Goal: Find specific page/section: Find specific page/section

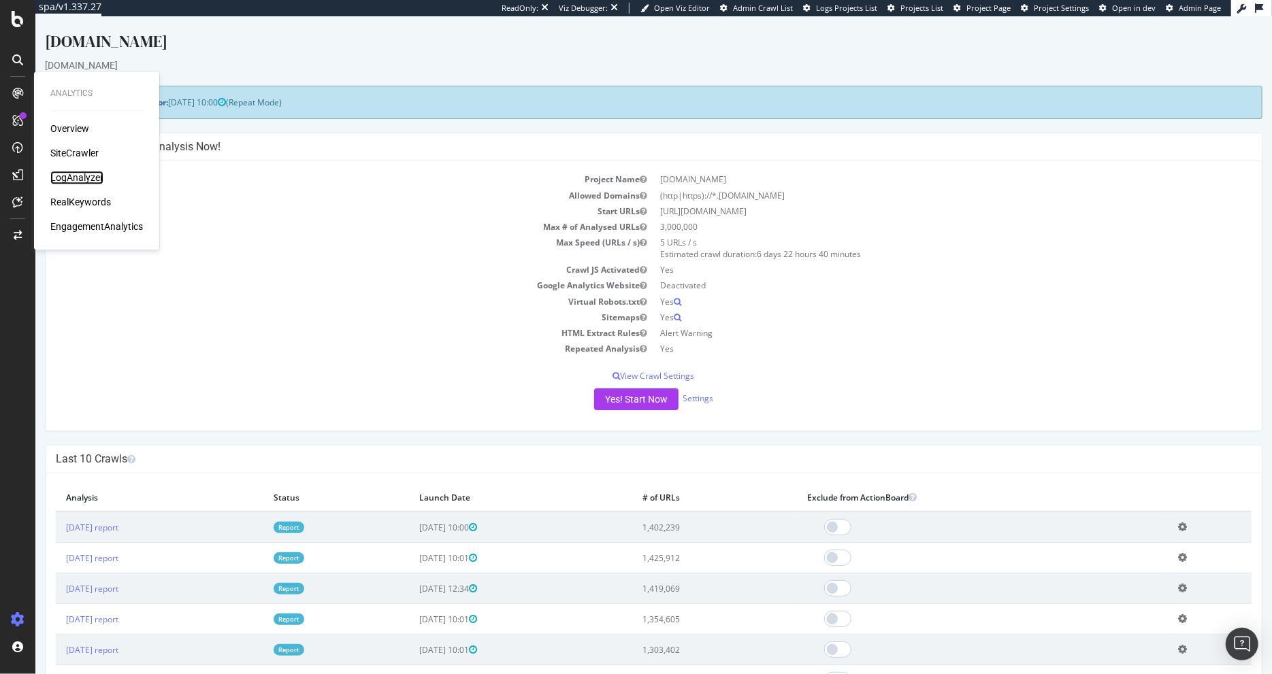
click at [86, 180] on div "LogAnalyzer" at bounding box center [76, 178] width 53 height 14
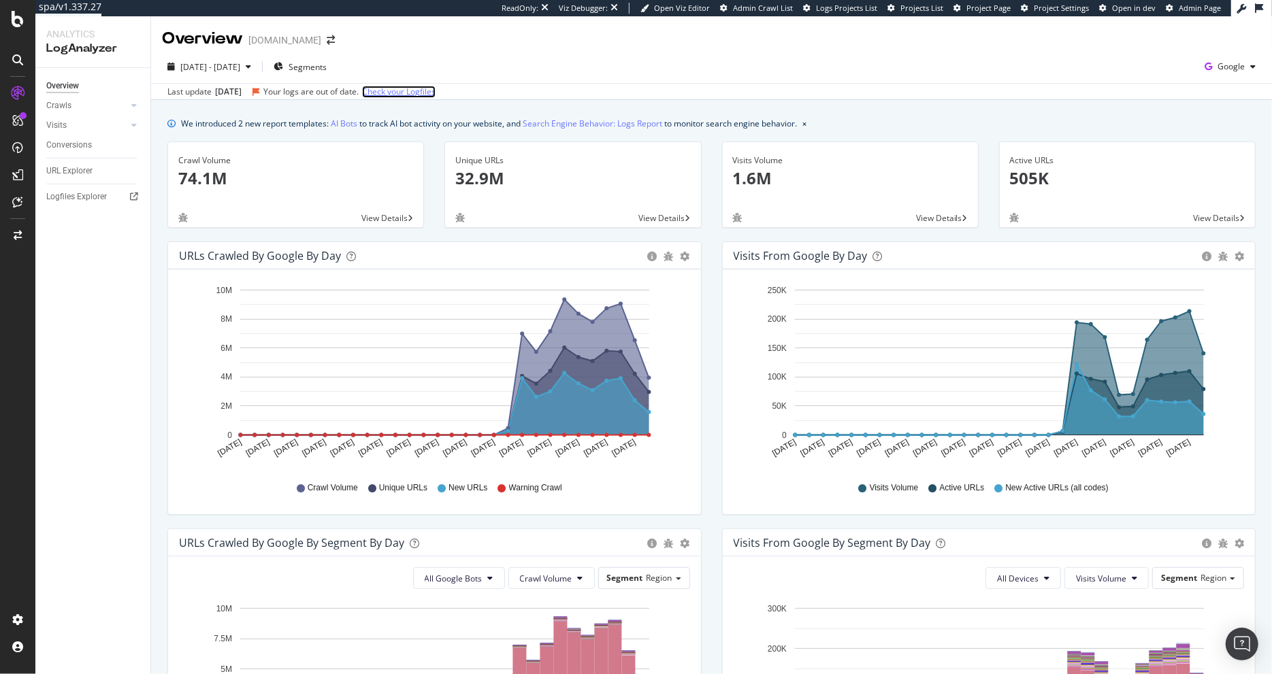
click at [424, 95] on link "Check your Logfiles" at bounding box center [398, 92] width 73 height 12
